Goal: Task Accomplishment & Management: Manage account settings

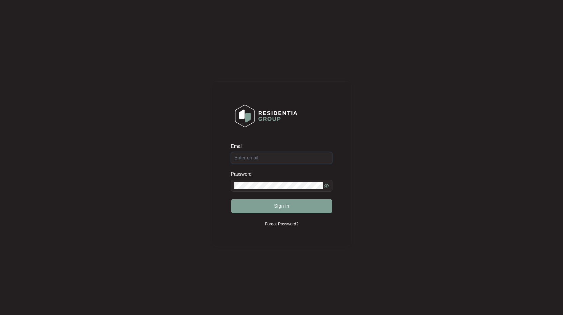
type input "[EMAIL_ADDRESS][DOMAIN_NAME]"
click at [231, 199] on button "Sign in" at bounding box center [281, 206] width 101 height 14
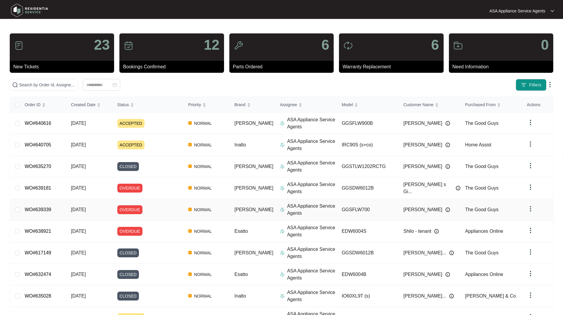
click at [280, 214] on div "ASA Appliance Service Agents" at bounding box center [308, 210] width 57 height 14
click at [46, 88] on div "Click to sort ascending" at bounding box center [35, 92] width 46 height 10
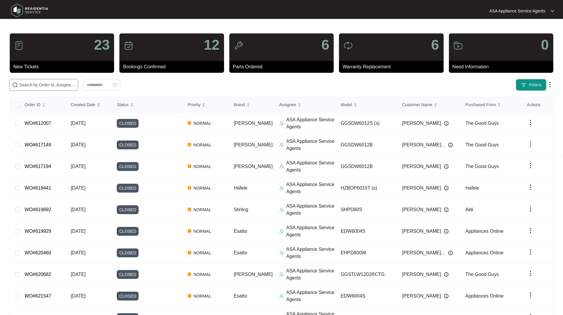
click at [64, 86] on input "text" at bounding box center [47, 85] width 56 height 7
paste input "WO#639339"
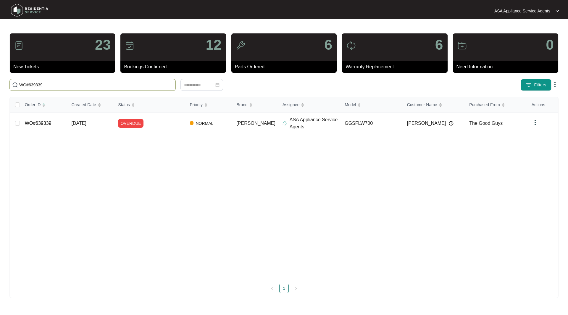
type input "WO#639339"
click at [38, 125] on link "WO#639339" at bounding box center [38, 123] width 27 height 5
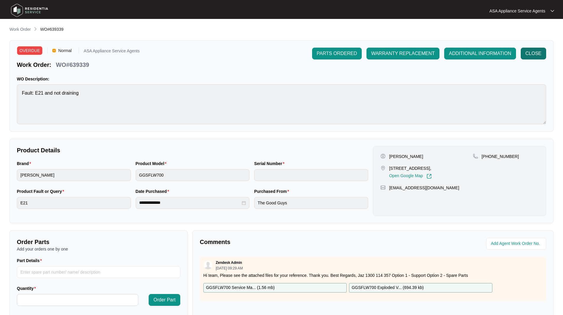
click at [542, 54] on button "CLOSE" at bounding box center [533, 54] width 25 height 12
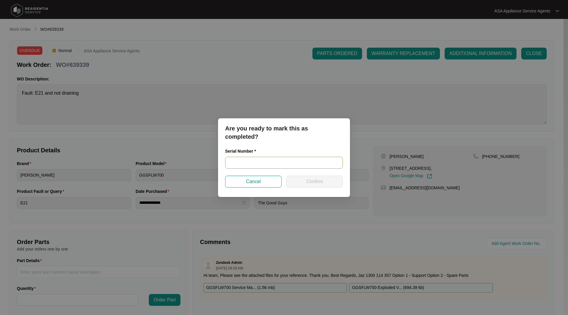
click at [311, 164] on input "text" at bounding box center [284, 163] width 118 height 12
paste input "540J109950134215K00029"
type input "540J109950134215K00029"
click at [310, 188] on div "Are you ready to mark this as completed? Serial Number * 540J109950134215K00029…" at bounding box center [284, 157] width 132 height 79
click at [308, 183] on span "Confirm" at bounding box center [314, 181] width 17 height 7
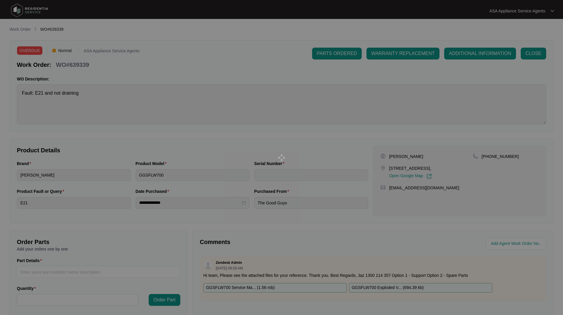
type input "540J109950134215K00029"
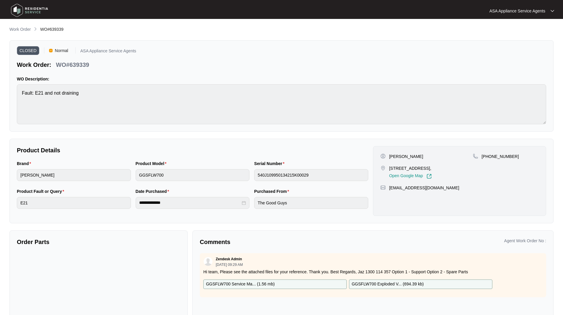
click at [18, 9] on img at bounding box center [29, 10] width 41 height 18
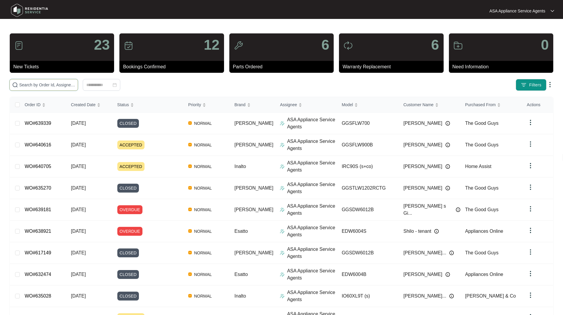
click at [53, 86] on input "text" at bounding box center [47, 85] width 56 height 7
paste input "WO#639967"
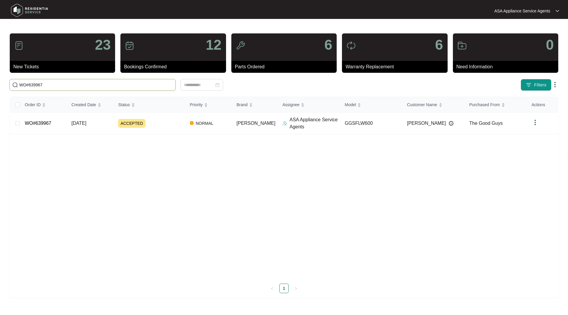
type input "WO#639967"
click at [43, 127] on td "WO#639967" at bounding box center [43, 124] width 47 height 22
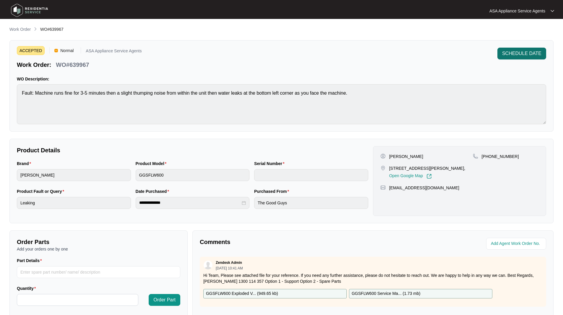
click at [529, 54] on span "SCHEDULE DATE" at bounding box center [521, 53] width 39 height 7
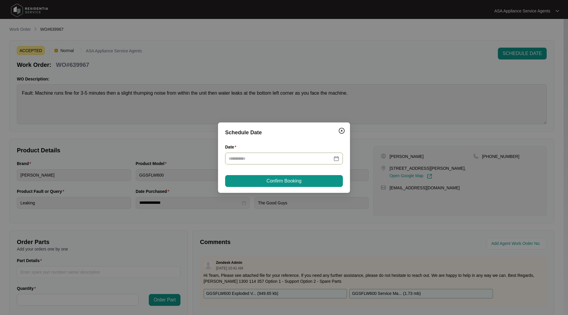
drag, startPoint x: 335, startPoint y: 160, endPoint x: 328, endPoint y: 159, distance: 6.6
click at [335, 159] on div at bounding box center [284, 158] width 111 height 7
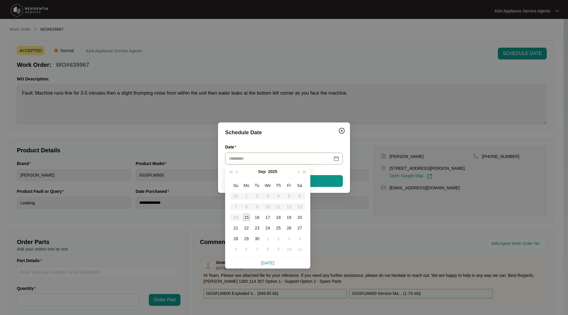
type input "**********"
drag, startPoint x: 246, startPoint y: 216, endPoint x: 254, endPoint y: 204, distance: 14.0
click at [246, 214] on div "15" at bounding box center [246, 217] width 7 height 7
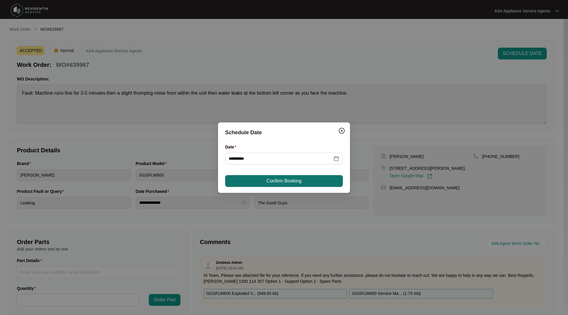
click at [262, 184] on button "Confirm Booking" at bounding box center [284, 181] width 118 height 12
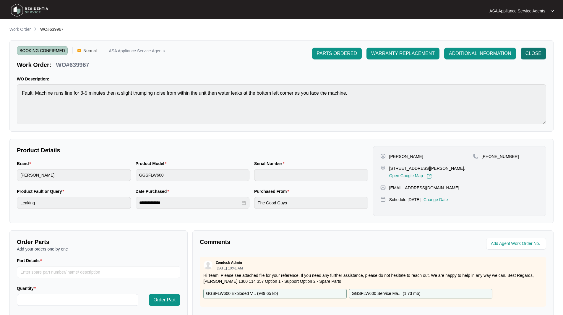
click at [532, 53] on span "CLOSE" at bounding box center [534, 53] width 16 height 7
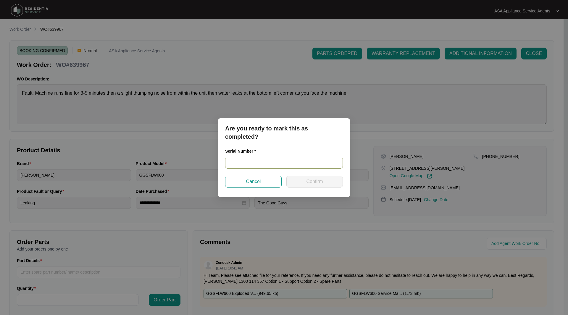
click at [253, 160] on input "text" at bounding box center [284, 163] width 118 height 12
paste input "WO#639967"
drag, startPoint x: 281, startPoint y: 163, endPoint x: 139, endPoint y: 163, distance: 141.6
click at [139, 163] on div "Are you ready to mark this as completed? Serial Number * WO#639967 Cancel Confi…" at bounding box center [284, 157] width 568 height 315
paste input "540L24625013A145S00729"
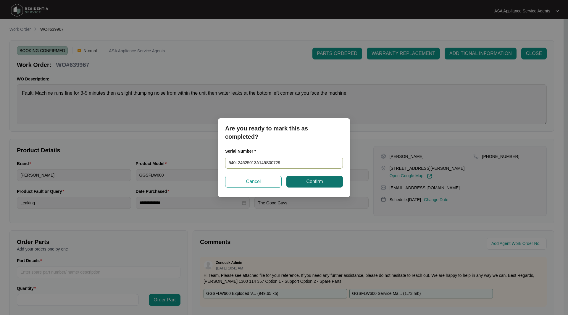
type input "540L24625013A145S00729"
click at [309, 183] on span "Confirm" at bounding box center [314, 181] width 17 height 7
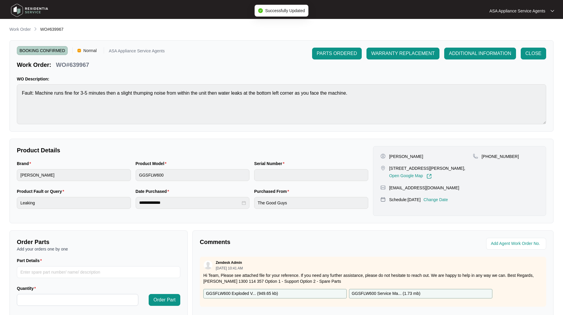
type input "540L24625013A145S00729"
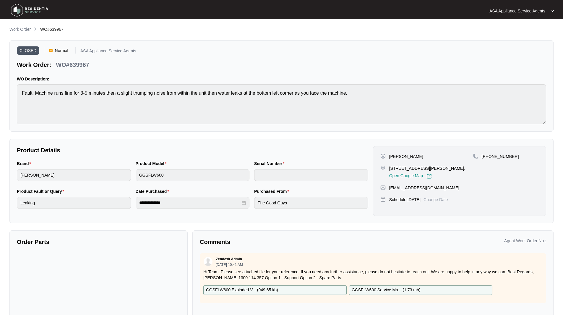
click at [15, 8] on img at bounding box center [29, 10] width 41 height 18
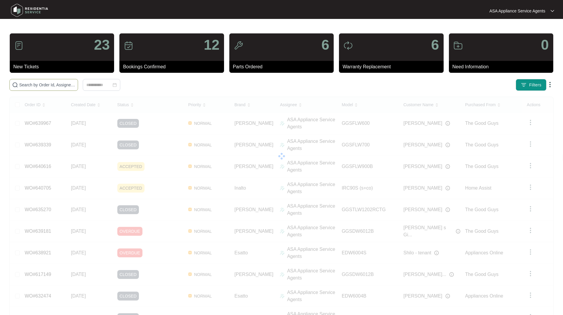
drag, startPoint x: 55, startPoint y: 84, endPoint x: 54, endPoint y: 77, distance: 6.5
click at [55, 84] on input "text" at bounding box center [47, 85] width 56 height 7
paste input "#639181"
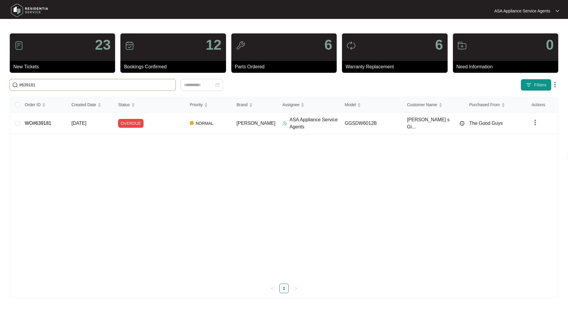
type input "#639181"
click at [29, 126] on td "WO#639181" at bounding box center [43, 124] width 47 height 22
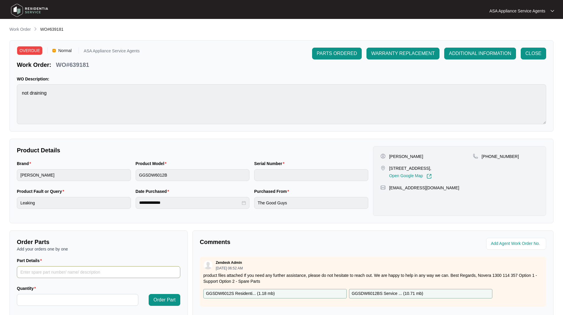
click at [46, 273] on input "Part Details" at bounding box center [98, 272] width 163 height 12
paste input "433 Inlet Valve 1 SP12102"
type input "433 Inlet Valve 1 SP12102"
drag, startPoint x: 47, startPoint y: 299, endPoint x: 48, endPoint y: 294, distance: 4.2
click at [47, 299] on input "Quantity" at bounding box center [77, 299] width 121 height 11
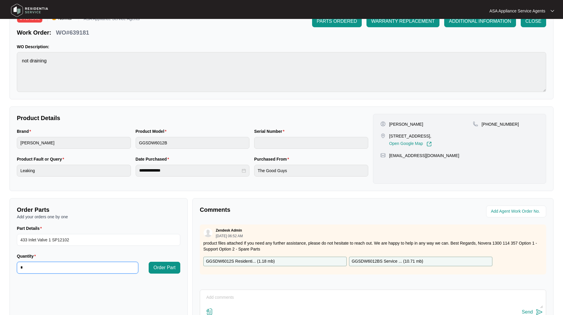
scroll to position [59, 0]
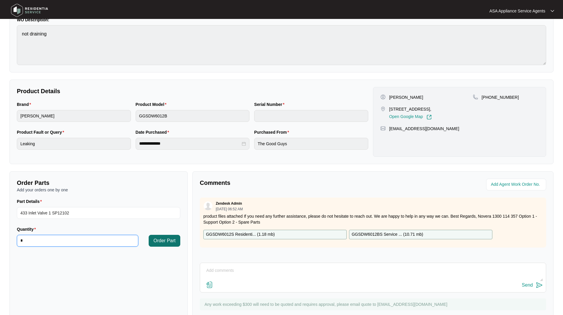
type input "*"
click at [161, 239] on span "Order Part" at bounding box center [164, 240] width 22 height 7
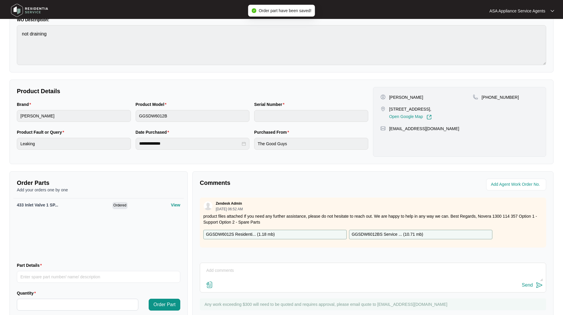
scroll to position [0, 0]
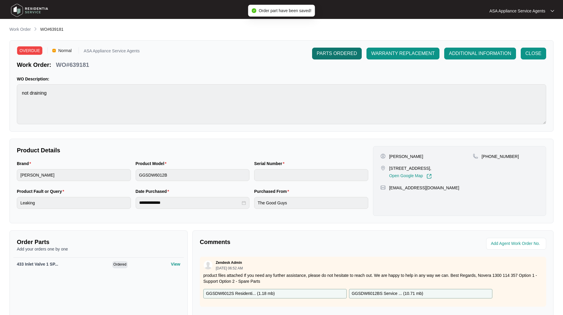
click at [344, 56] on span "PARTS ORDERED" at bounding box center [337, 53] width 40 height 7
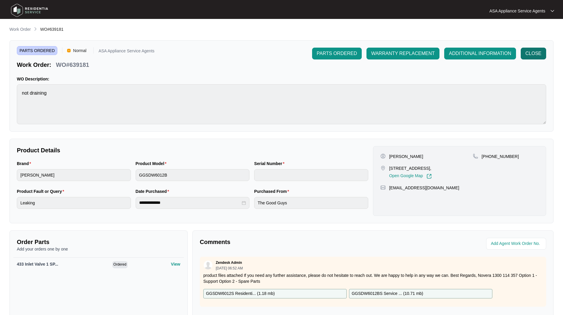
click at [529, 55] on span "CLOSE" at bounding box center [534, 53] width 16 height 7
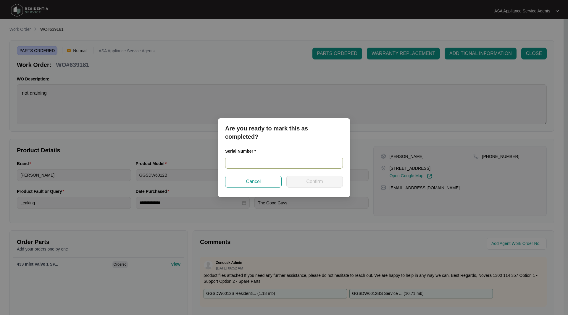
click at [240, 159] on input "text" at bounding box center [284, 163] width 118 height 12
paste input "24037594060100080"
type input "24037594060100080"
click at [336, 183] on button "Confirm" at bounding box center [314, 182] width 56 height 12
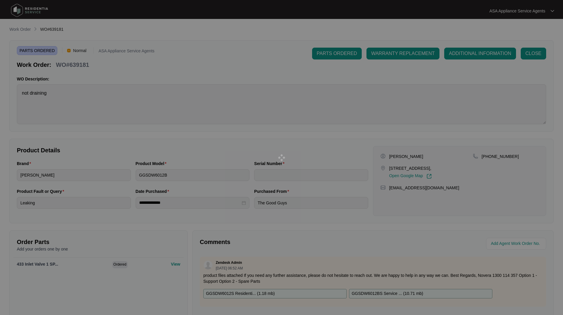
type input "24037594060100080"
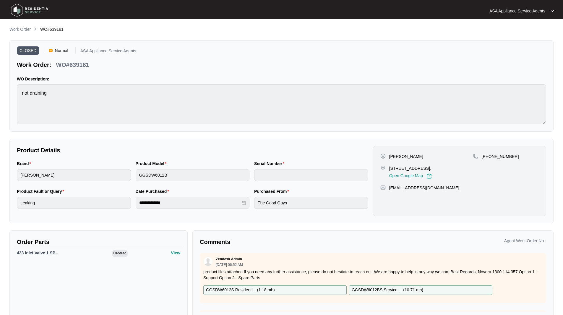
click at [17, 7] on img at bounding box center [29, 10] width 41 height 18
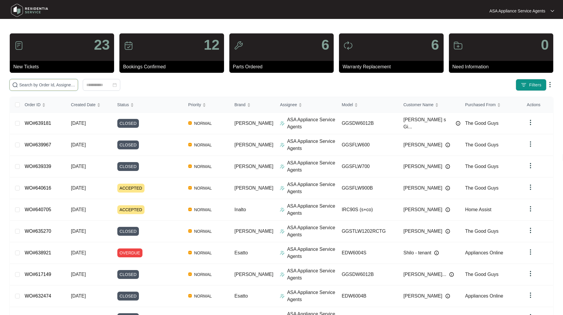
click at [51, 85] on input "text" at bounding box center [47, 85] width 56 height 7
paste input "8275"
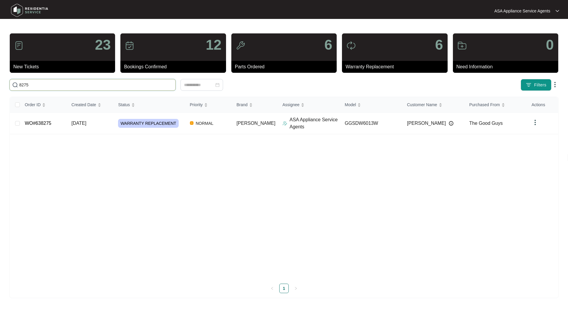
click at [27, 84] on input "8275" at bounding box center [96, 85] width 154 height 7
paste input "827#63"
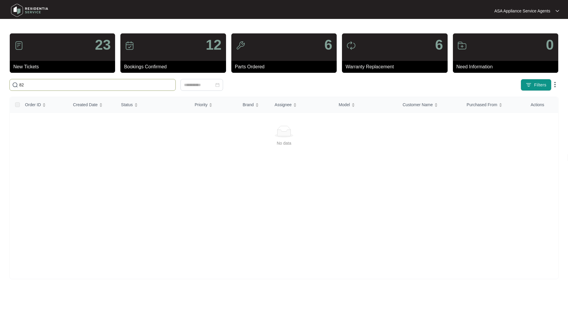
type input "8"
paste input "#638275"
type input "#638275"
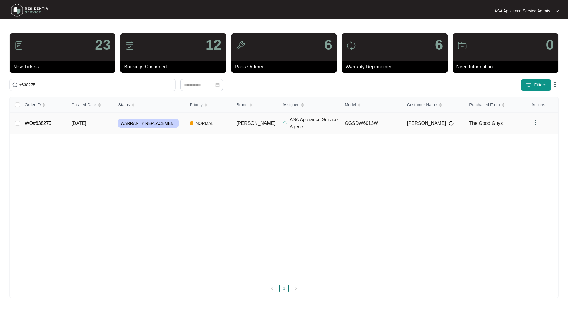
click at [33, 129] on td "WO#638275" at bounding box center [43, 124] width 47 height 22
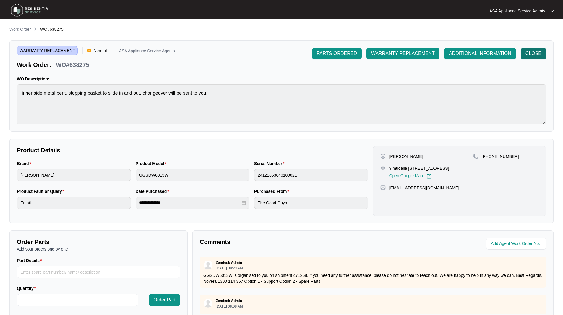
click at [536, 53] on span "CLOSE" at bounding box center [534, 53] width 16 height 7
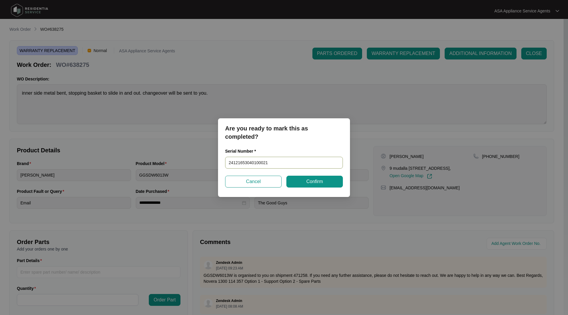
click at [293, 162] on input "24121653040100021" at bounding box center [284, 163] width 118 height 12
paste input "25068624070100086"
type input "24121653040100021 - 25068624070100086"
click at [299, 187] on button "Confirm" at bounding box center [314, 182] width 56 height 12
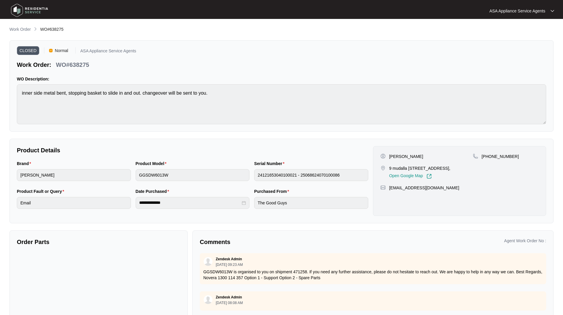
type input "24121653040100021"
